Goal: Task Accomplishment & Management: Manage account settings

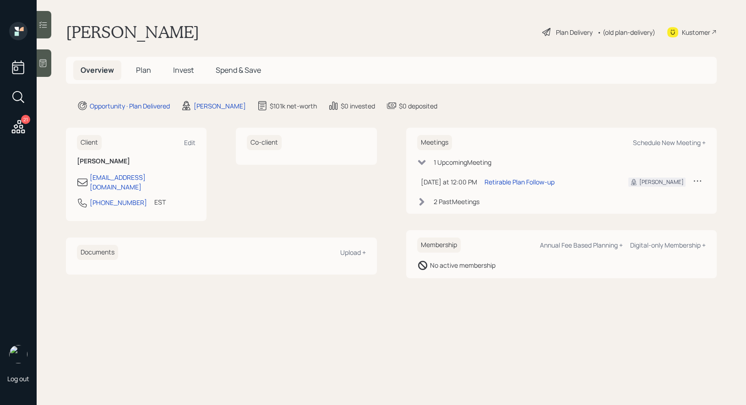
click at [577, 31] on div "Plan Delivery" at bounding box center [574, 32] width 37 height 10
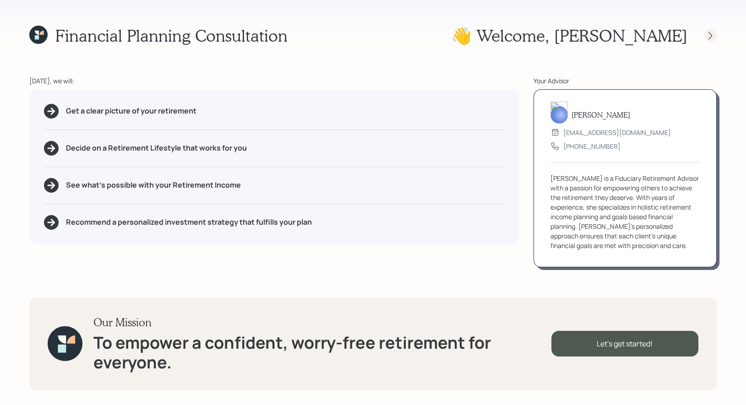
click at [711, 36] on icon at bounding box center [709, 35] width 9 height 9
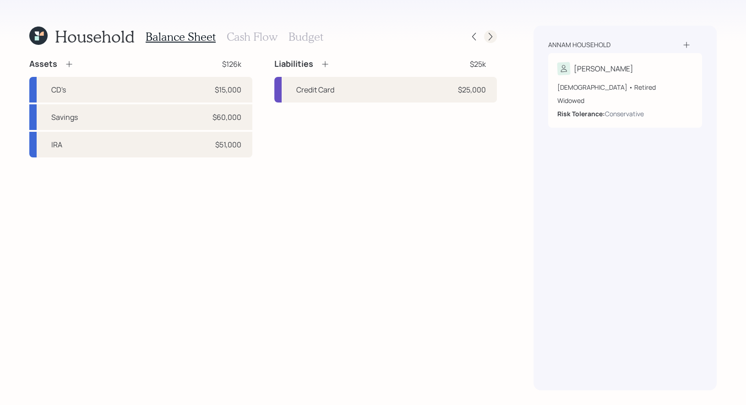
click at [489, 37] on icon at bounding box center [490, 36] width 9 height 9
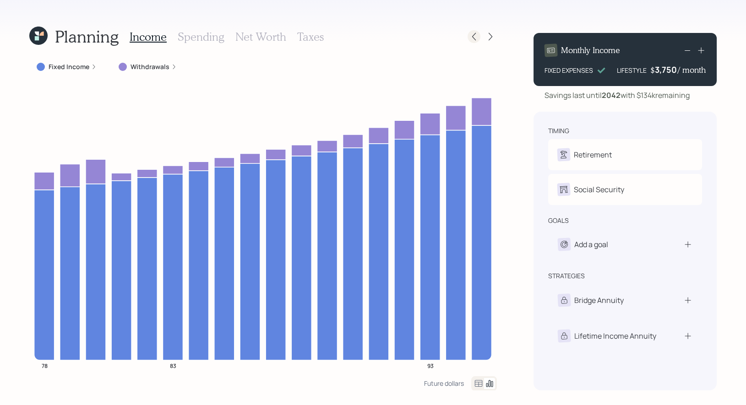
click at [474, 38] on icon at bounding box center [473, 36] width 9 height 9
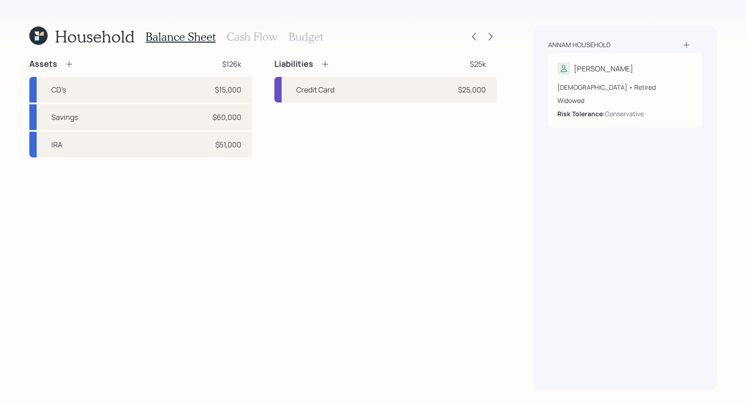
click at [246, 39] on h3 "Cash Flow" at bounding box center [252, 36] width 51 height 13
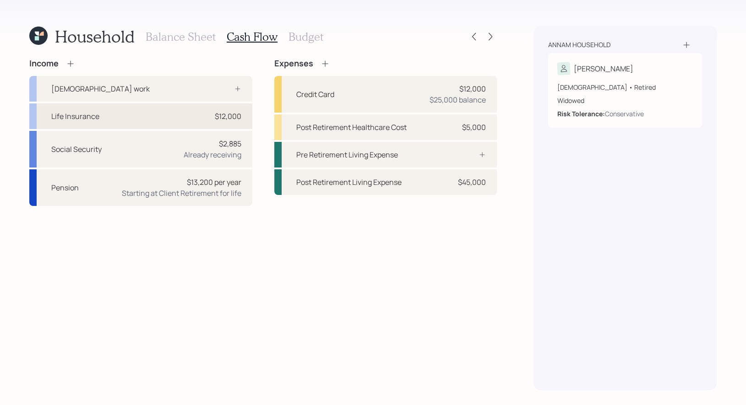
click at [124, 117] on div "Life Insurance $12,000" at bounding box center [140, 116] width 223 height 26
select select "other"
select select "earned"
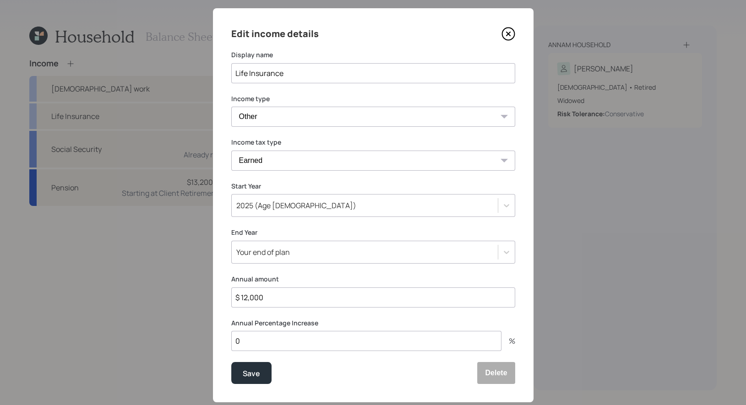
scroll to position [19, 0]
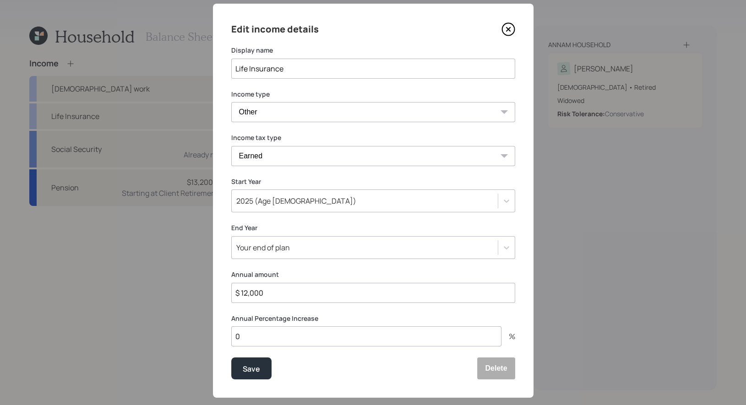
click at [384, 67] on input "Life Insurance" at bounding box center [373, 69] width 284 height 20
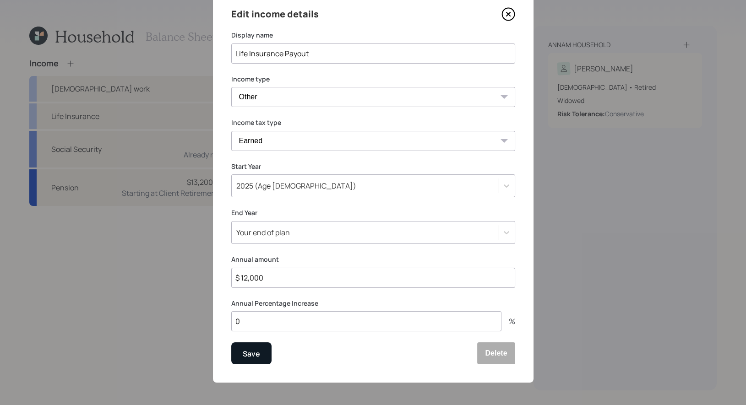
type input "Life Insurance Payout"
click at [252, 355] on div "Save" at bounding box center [251, 354] width 17 height 12
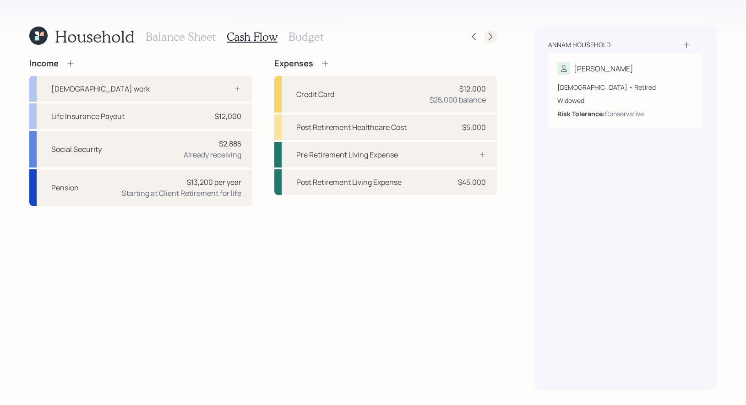
click at [493, 37] on icon at bounding box center [490, 36] width 9 height 9
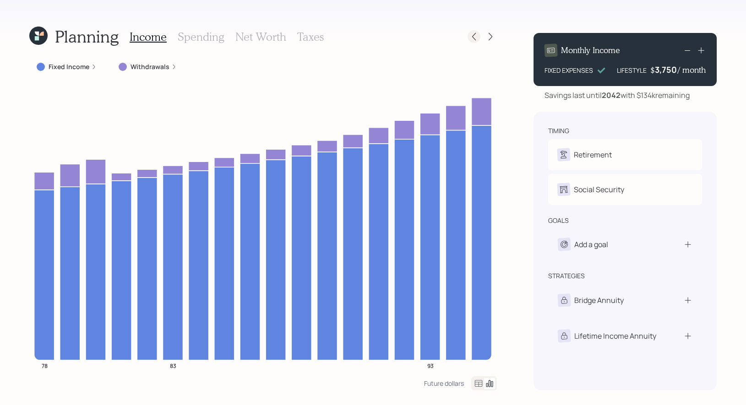
click at [477, 35] on icon at bounding box center [473, 36] width 9 height 9
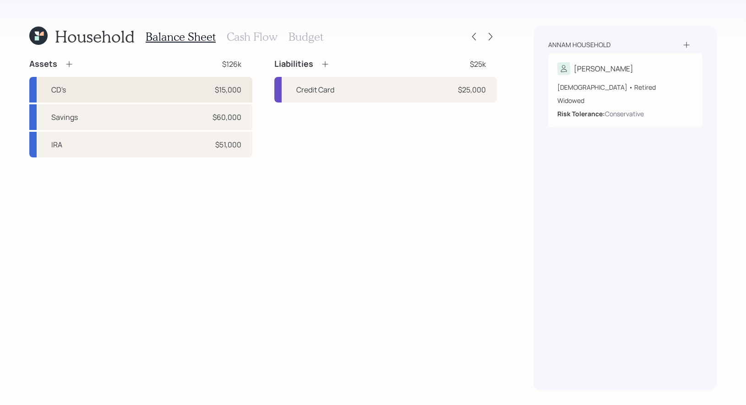
click at [103, 89] on div "CD's $15,000" at bounding box center [140, 90] width 223 height 26
select select "taxable"
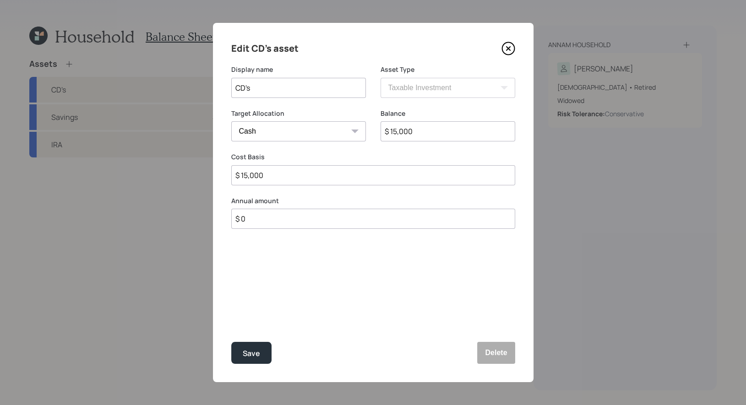
click at [507, 48] on icon at bounding box center [508, 49] width 4 height 4
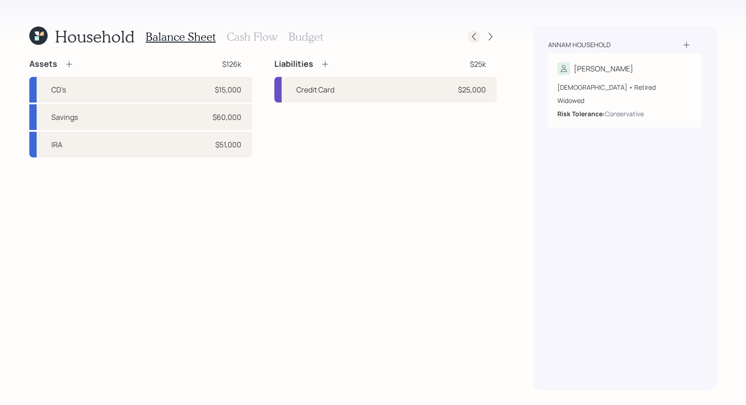
click at [474, 34] on icon at bounding box center [474, 37] width 4 height 8
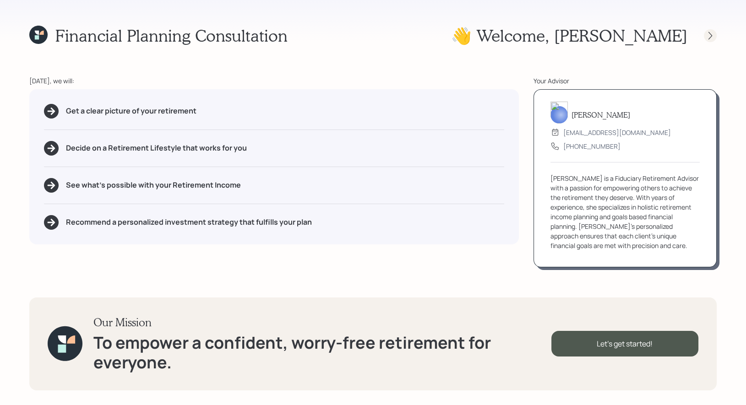
click at [712, 35] on icon at bounding box center [709, 35] width 9 height 9
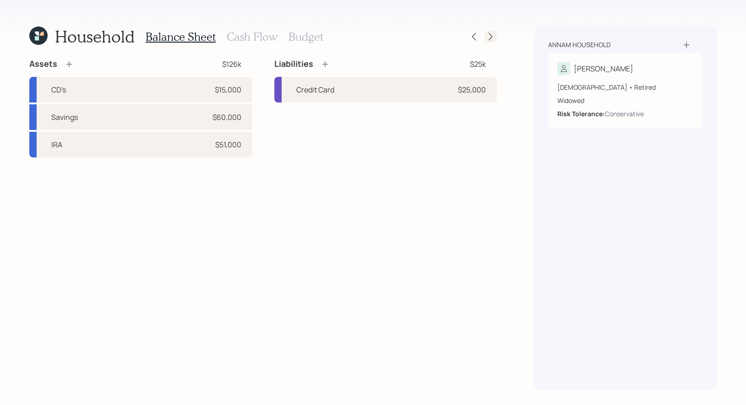
click at [492, 39] on icon at bounding box center [490, 36] width 9 height 9
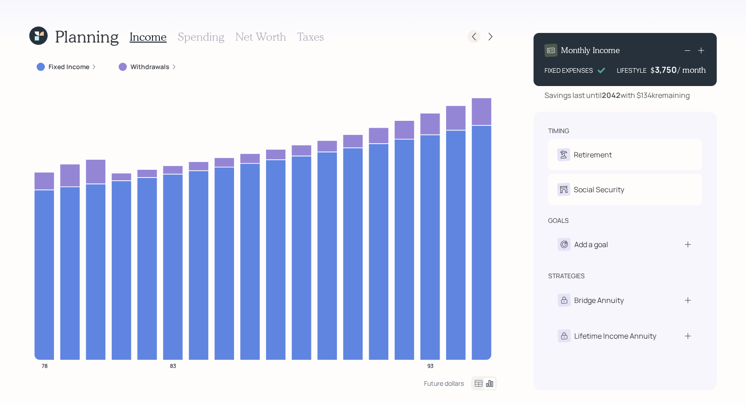
click at [473, 40] on icon at bounding box center [473, 36] width 9 height 9
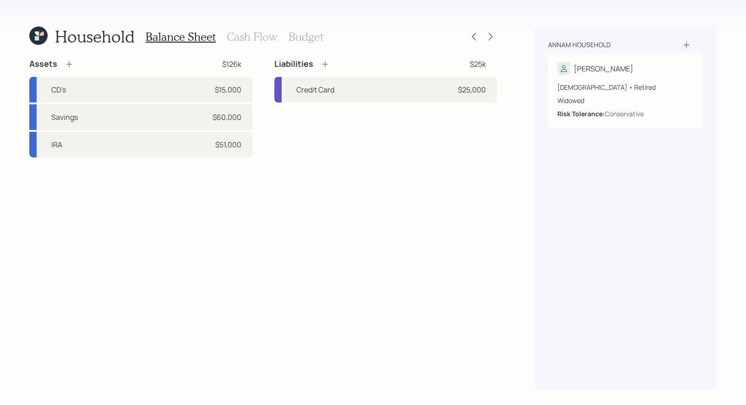
click at [238, 39] on h3 "Cash Flow" at bounding box center [252, 36] width 51 height 13
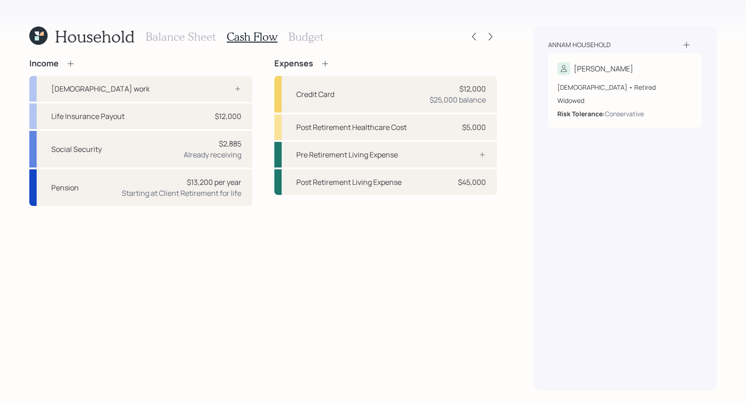
click at [187, 40] on h3 "Balance Sheet" at bounding box center [181, 36] width 70 height 13
